Goal: Task Accomplishment & Management: Complete application form

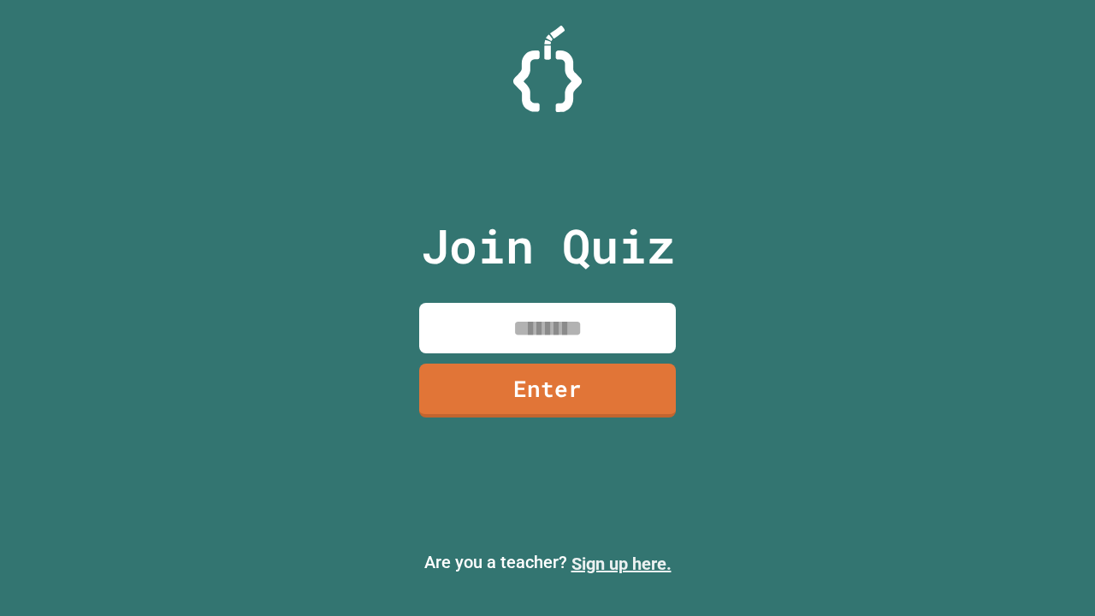
click at [613, 564] on link "Sign up here." at bounding box center [621, 563] width 100 height 21
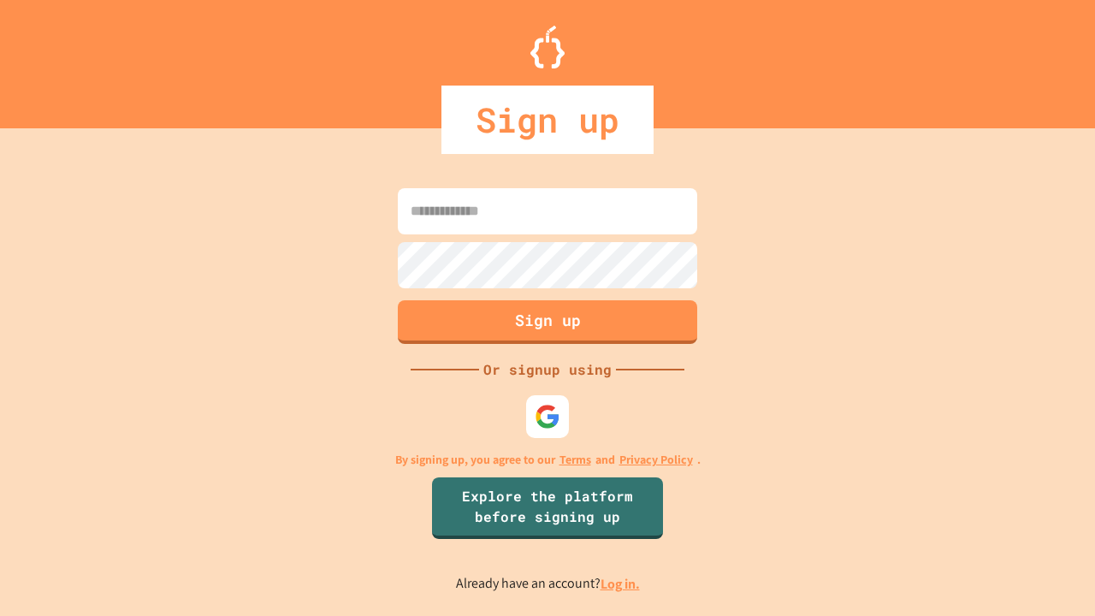
click at [621, 583] on link "Log in." at bounding box center [619, 584] width 39 height 18
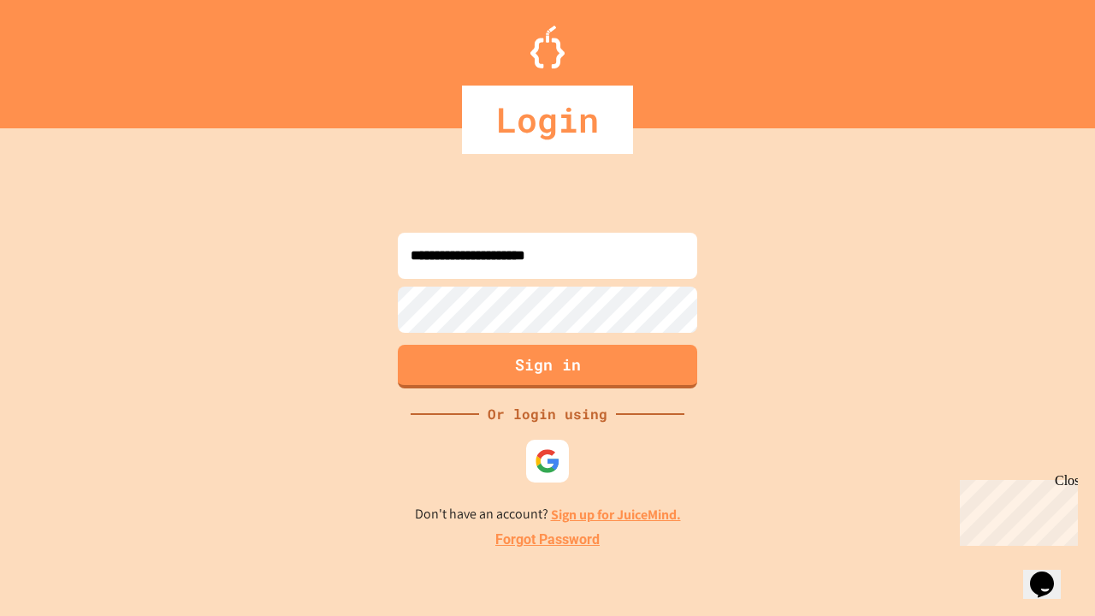
type input "**********"
